Goal: Information Seeking & Learning: Learn about a topic

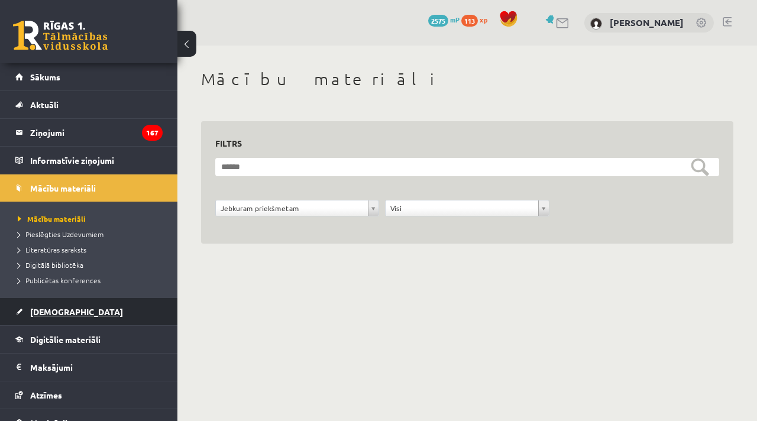
click at [51, 312] on span "[DEMOGRAPHIC_DATA]" at bounding box center [76, 311] width 93 height 11
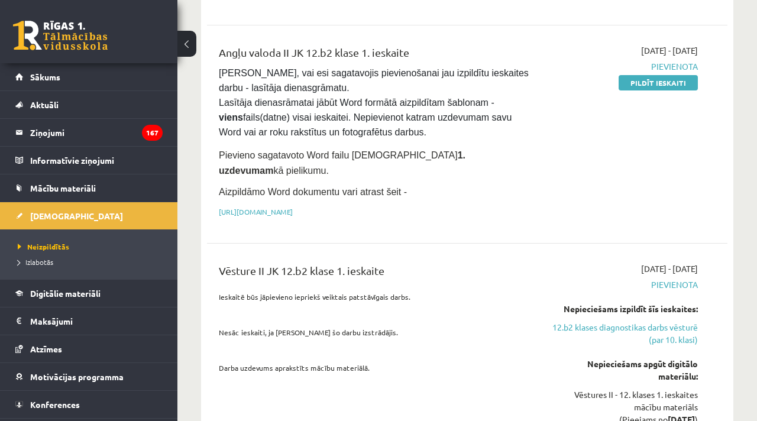
scroll to position [831, 0]
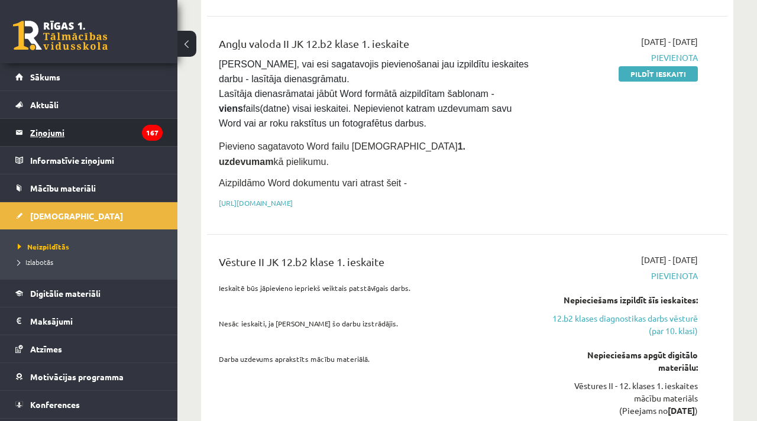
click at [36, 129] on legend "Ziņojumi 167" at bounding box center [96, 132] width 132 height 27
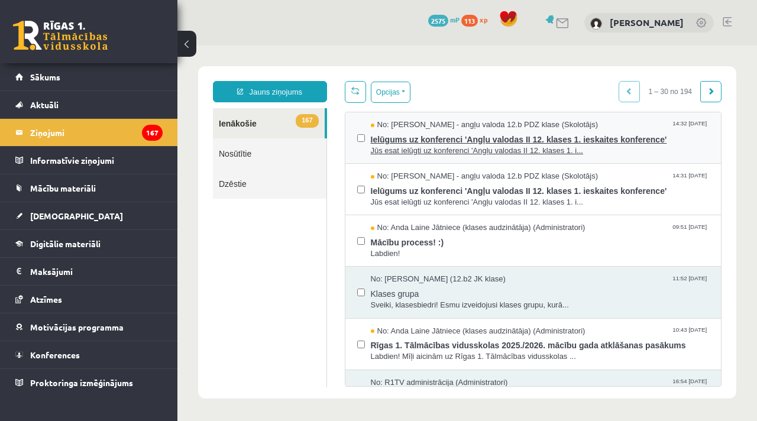
click at [420, 134] on span "Ielūgums uz konferenci 'Angļu valodas II 12. klases 1. ieskaites konference'" at bounding box center [540, 138] width 339 height 15
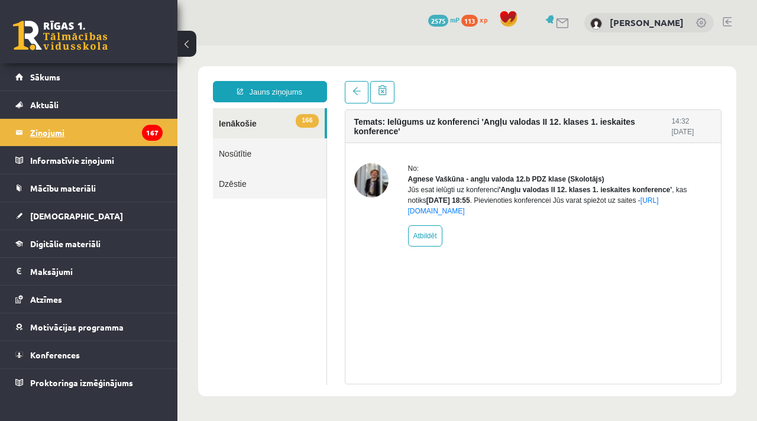
click at [25, 133] on link "Ziņojumi 167" at bounding box center [88, 132] width 147 height 27
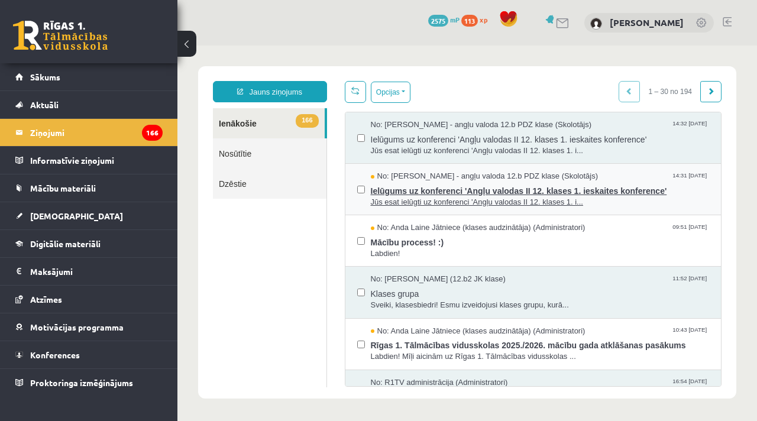
click at [455, 190] on span "Ielūgums uz konferenci 'Angļu valodas II 12. klases 1. ieskaites konference'" at bounding box center [540, 189] width 339 height 15
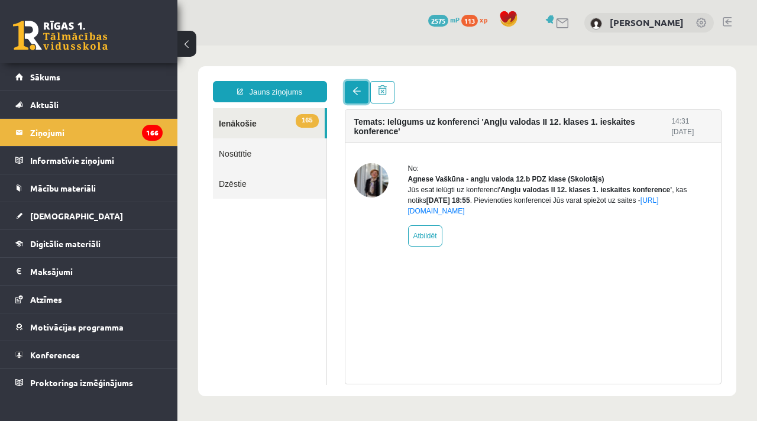
click at [361, 90] on link at bounding box center [357, 92] width 24 height 22
click at [363, 92] on link at bounding box center [357, 92] width 24 height 22
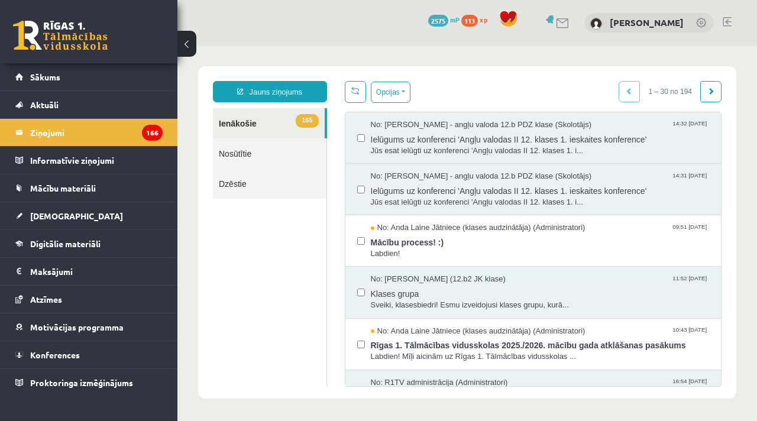
click at [255, 122] on link "165 Ienākošie" at bounding box center [269, 123] width 112 height 30
click at [236, 125] on link "165 Ienākošie" at bounding box center [269, 123] width 112 height 30
click at [389, 246] on span "Mācību process! :)" at bounding box center [540, 241] width 339 height 15
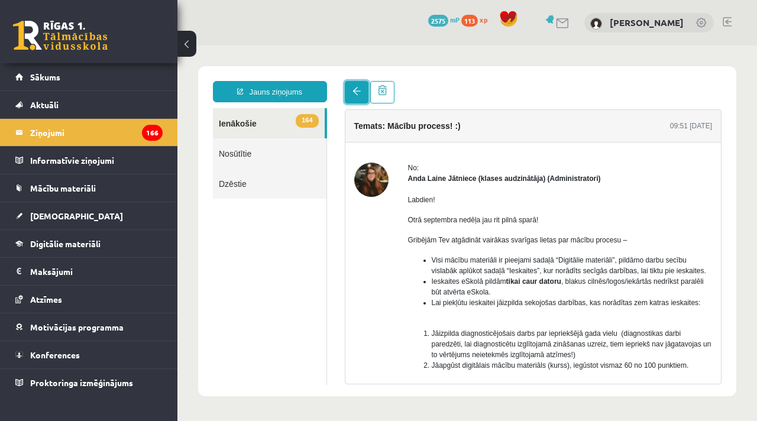
click at [355, 100] on link at bounding box center [357, 92] width 24 height 22
click at [355, 95] on span at bounding box center [356, 91] width 8 height 8
click at [55, 161] on legend "Informatīvie ziņojumi 0" at bounding box center [96, 160] width 132 height 27
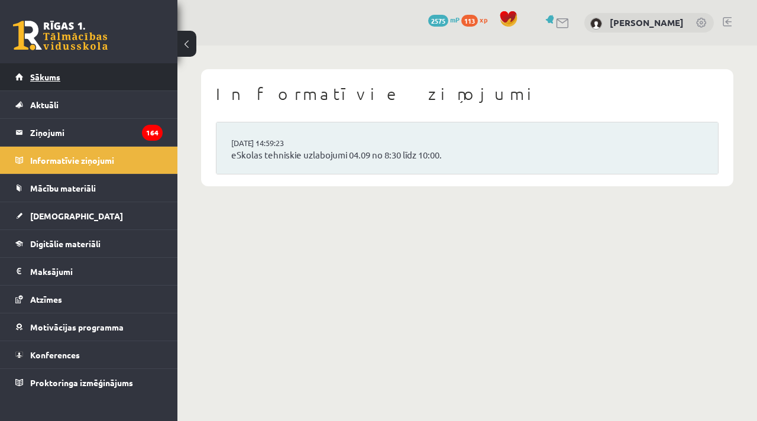
click at [46, 85] on link "Sākums" at bounding box center [88, 76] width 147 height 27
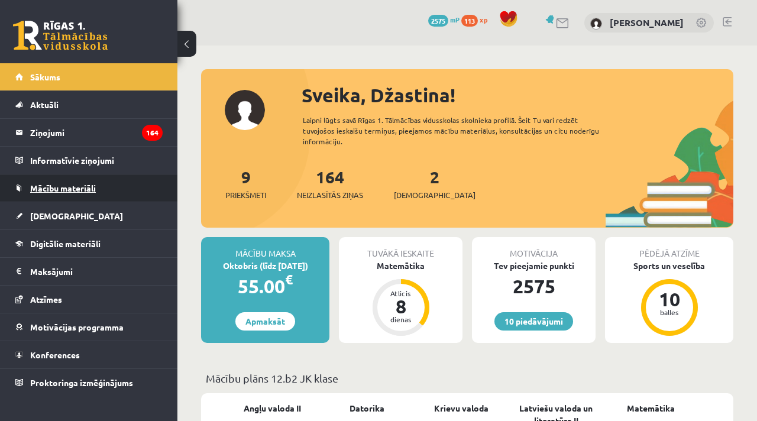
click at [63, 194] on link "Mācību materiāli" at bounding box center [88, 187] width 147 height 27
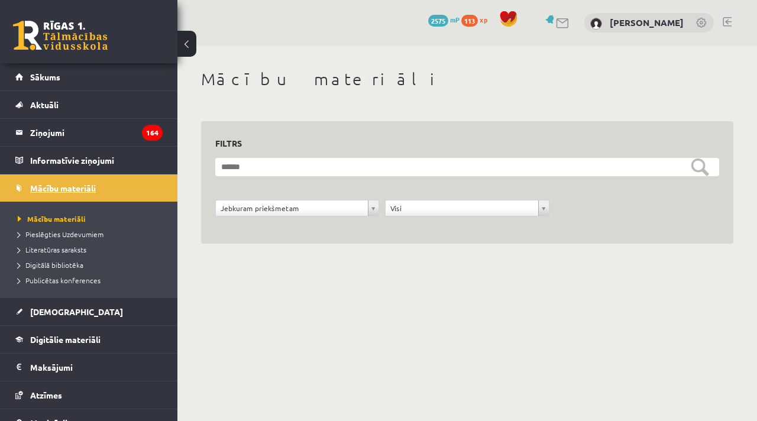
scroll to position [1, 0]
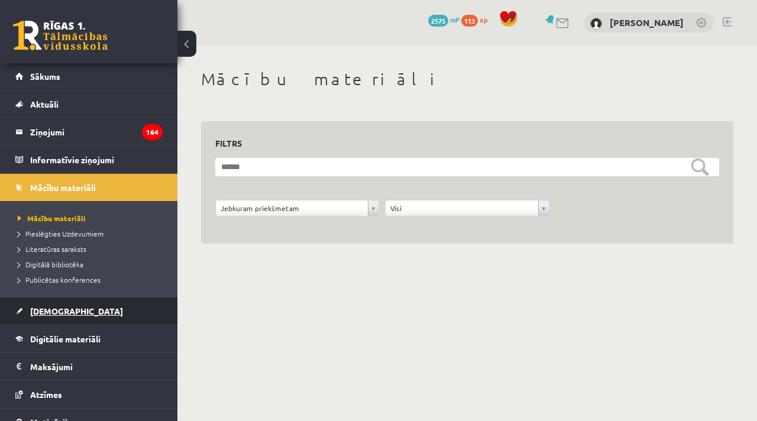
click at [69, 316] on link "[DEMOGRAPHIC_DATA]" at bounding box center [88, 310] width 147 height 27
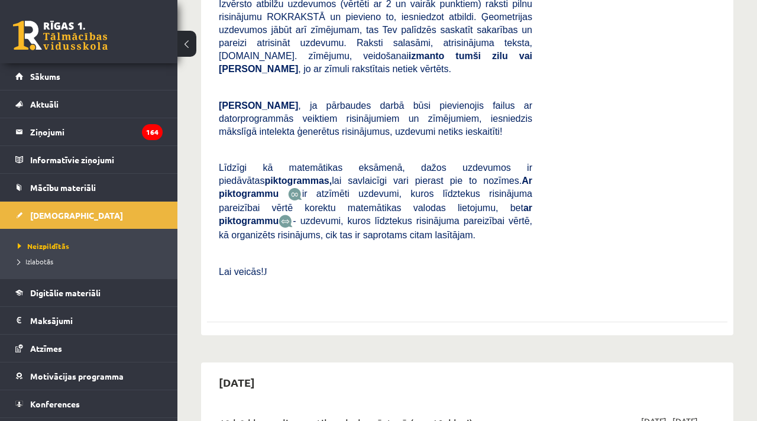
scroll to position [374, 0]
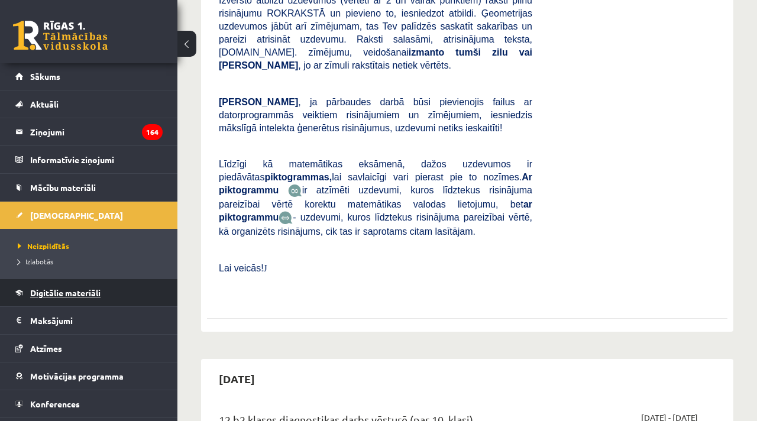
click at [51, 287] on span "Digitālie materiāli" at bounding box center [65, 292] width 70 height 11
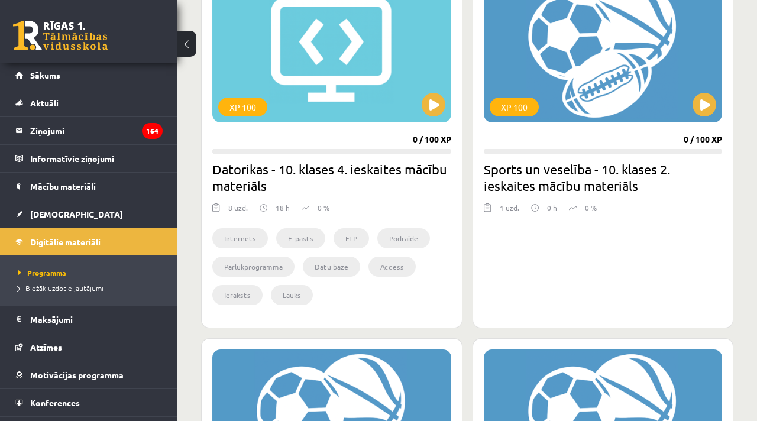
scroll to position [2, 0]
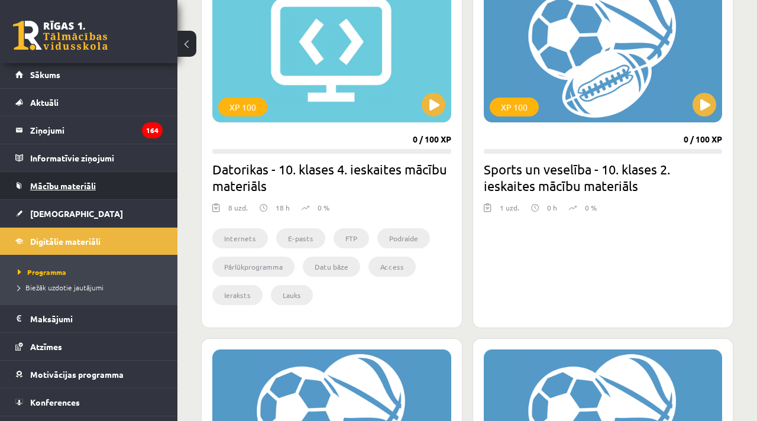
click at [40, 183] on span "Mācību materiāli" at bounding box center [63, 185] width 66 height 11
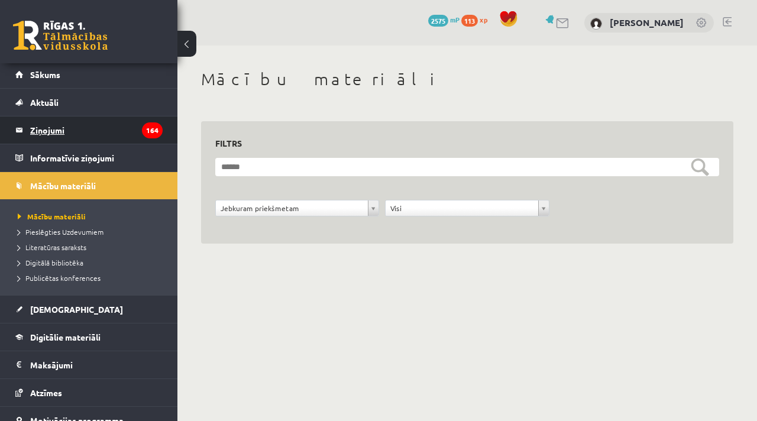
click at [43, 130] on legend "Ziņojumi 164" at bounding box center [96, 129] width 132 height 27
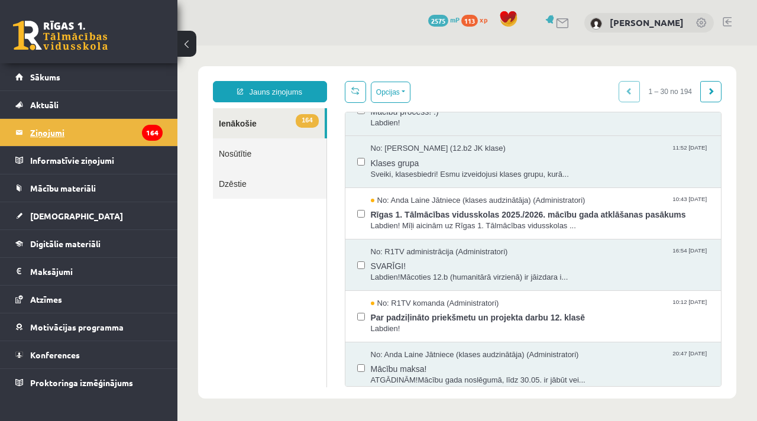
scroll to position [156, 0]
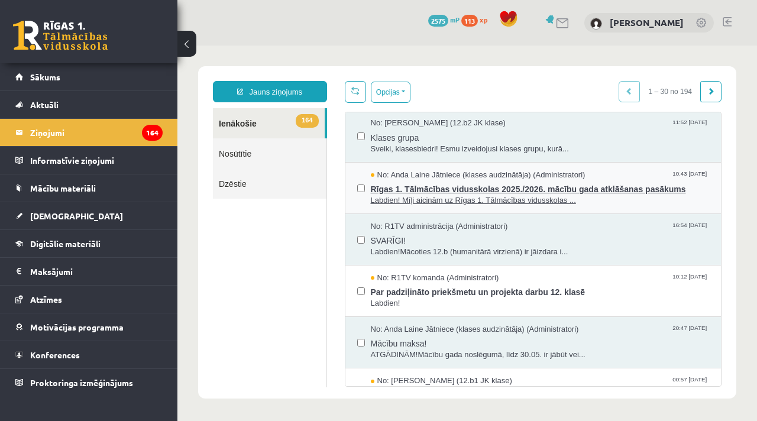
click at [414, 187] on span "Rīgas 1. Tālmācības vidusskolas 2025./2026. mācību gada atklāšanas pasākums" at bounding box center [540, 187] width 339 height 15
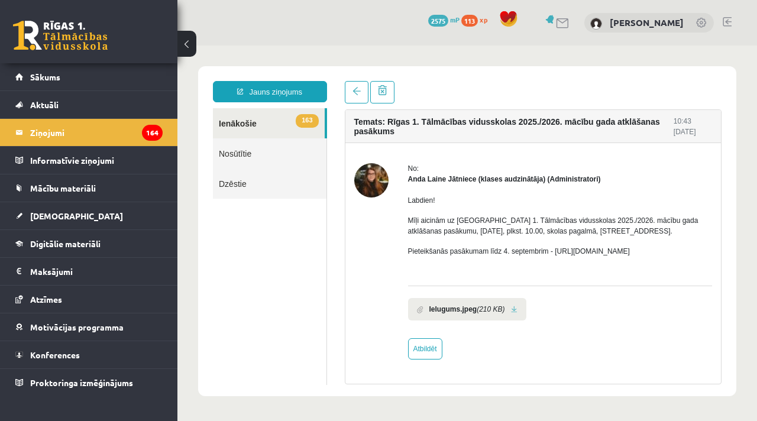
scroll to position [0, 0]
click at [355, 96] on link at bounding box center [357, 92] width 24 height 22
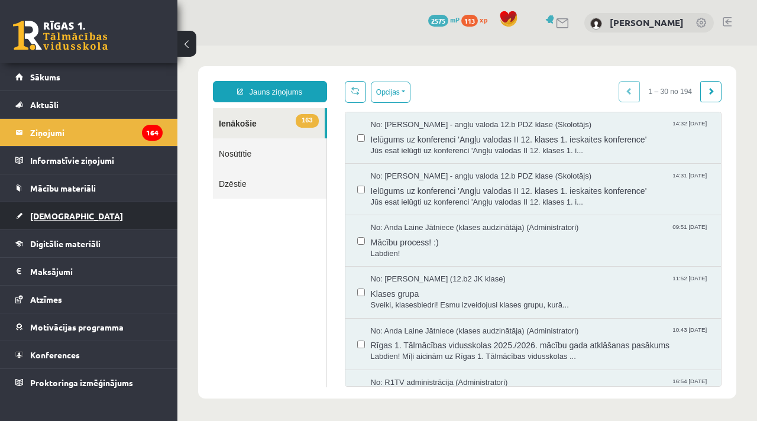
click at [57, 213] on span "[DEMOGRAPHIC_DATA]" at bounding box center [76, 215] width 93 height 11
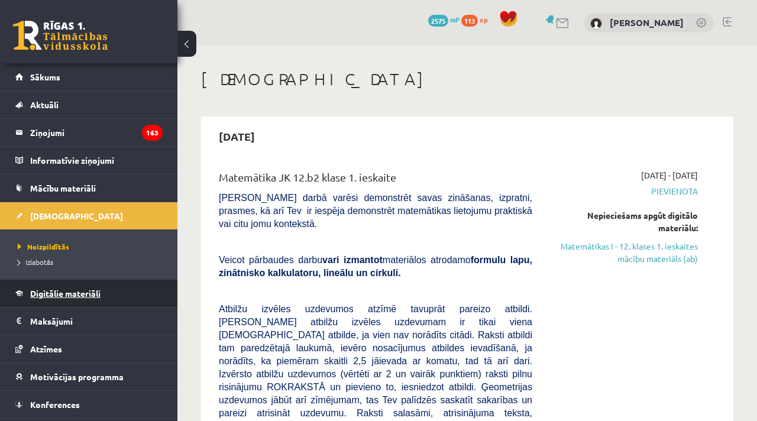
click at [92, 286] on link "Digitālie materiāli" at bounding box center [88, 293] width 147 height 27
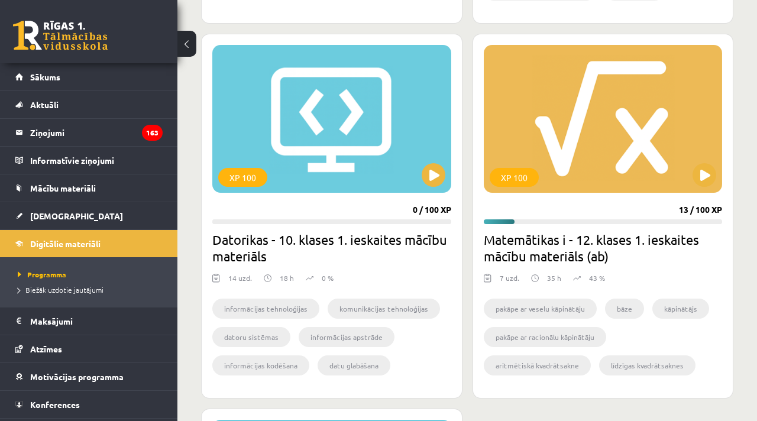
scroll to position [1348, 0]
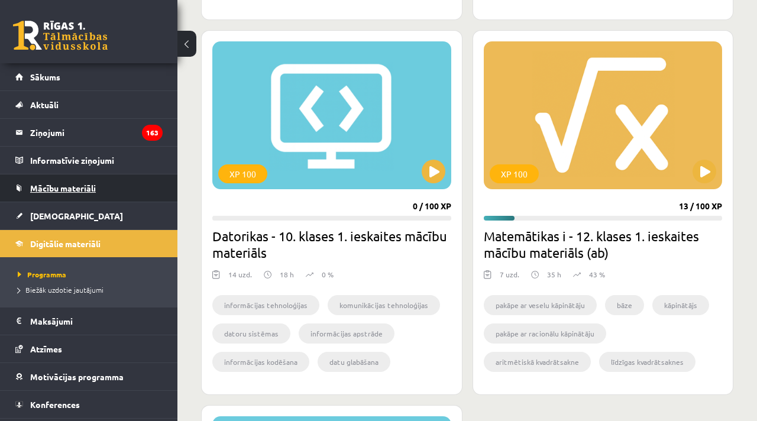
click at [40, 186] on span "Mācību materiāli" at bounding box center [63, 188] width 66 height 11
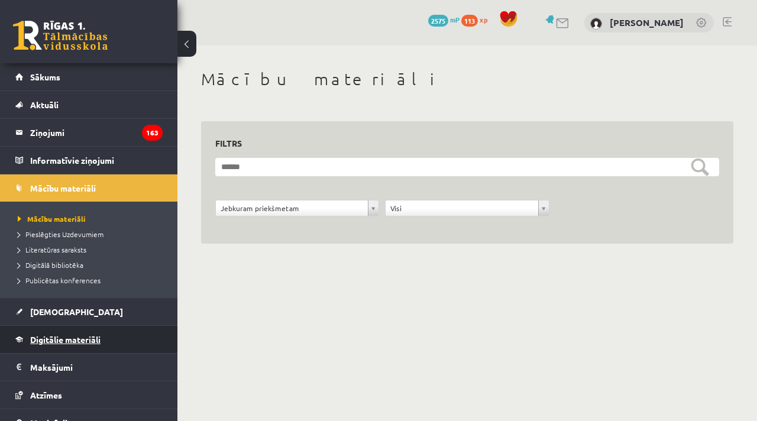
click at [58, 337] on span "Digitālie materiāli" at bounding box center [65, 339] width 70 height 11
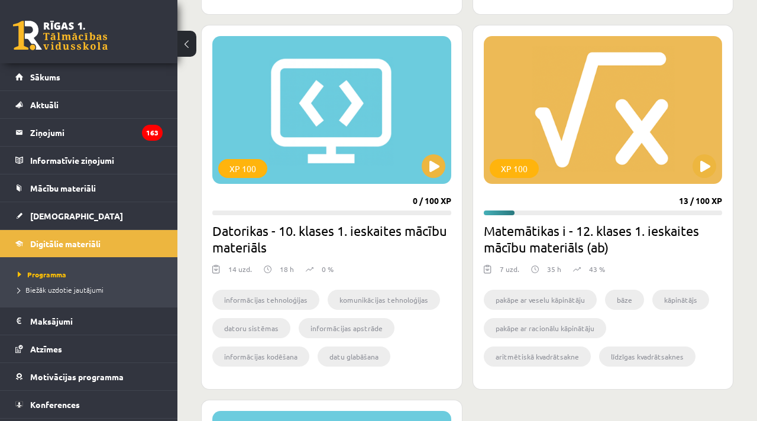
scroll to position [1356, 0]
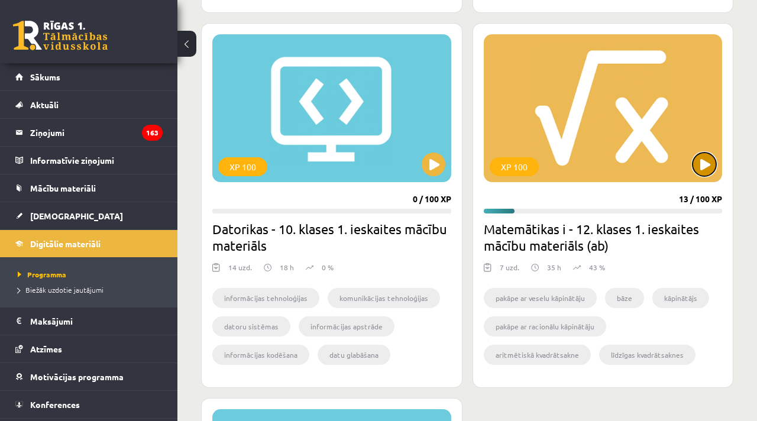
click at [699, 171] on button at bounding box center [704, 165] width 24 height 24
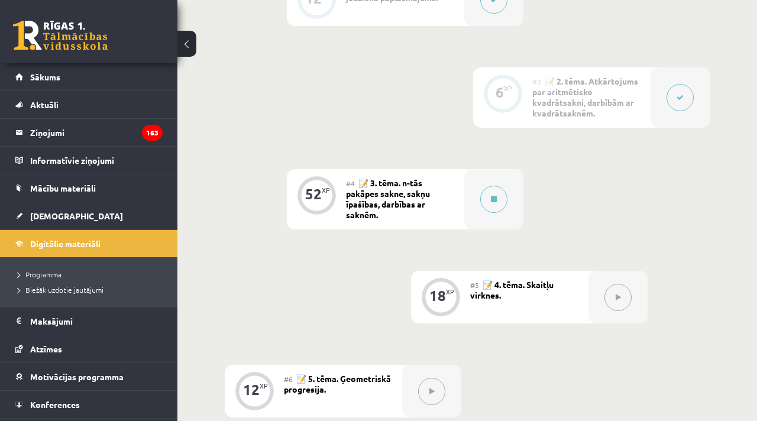
scroll to position [563, 0]
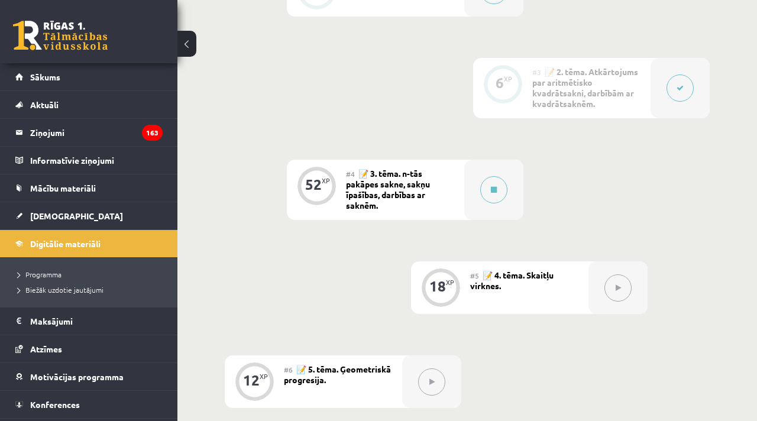
click at [381, 193] on span "📝 3. tēma. n-tās pakāpes sakne, sakņu īpašības, darbības ar saknēm." at bounding box center [388, 189] width 84 height 43
click at [482, 188] on button at bounding box center [493, 189] width 27 height 27
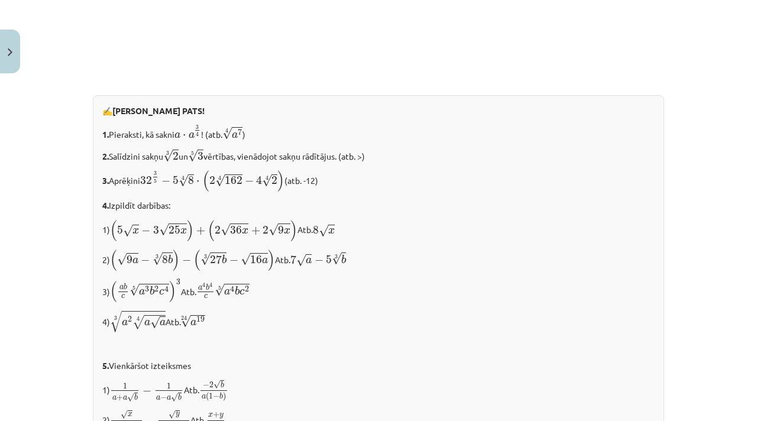
scroll to position [1301, 0]
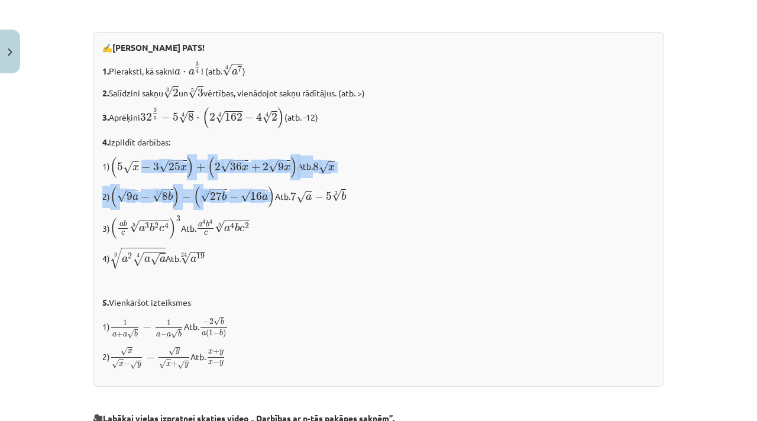
drag, startPoint x: 271, startPoint y: 207, endPoint x: 152, endPoint y: 165, distance: 126.6
click at [152, 165] on div "✍️ RISINI PATS! 1. Pieraksti, kā sakni a ⋅ a 3 4 a ⋅ a 3 4 ! (atb. 4 √ a 7 a 7 …" at bounding box center [378, 209] width 571 height 355
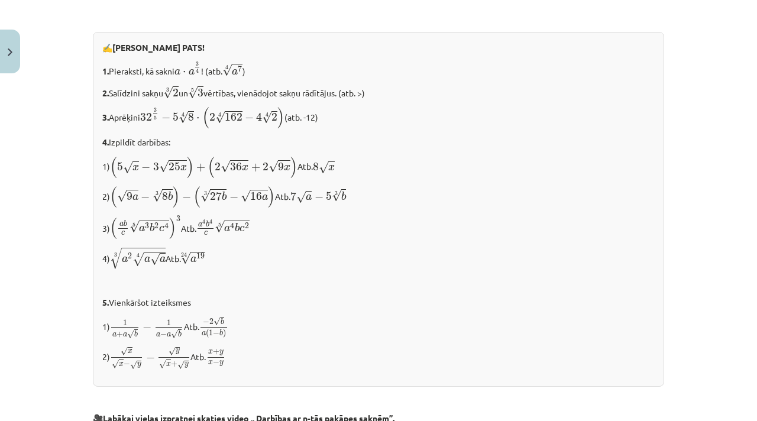
click at [274, 205] on span ")" at bounding box center [271, 196] width 7 height 21
click at [277, 206] on p "2) ( √ 9 a − 3 √ 8 b ) − ( 3 √ 27 b − √ 16 a ) ( 9 a − 8 b 3 ) − ( 27 b 3 − 16 …" at bounding box center [378, 197] width 552 height 22
click at [278, 206] on p "2) ( √ 9 a − 3 √ 8 b ) − ( 3 √ 27 b − √ 16 a ) ( 9 a − 8 b 3 ) − ( 27 b 3 − 16 …" at bounding box center [378, 197] width 552 height 22
drag, startPoint x: 278, startPoint y: 206, endPoint x: 236, endPoint y: 188, distance: 45.6
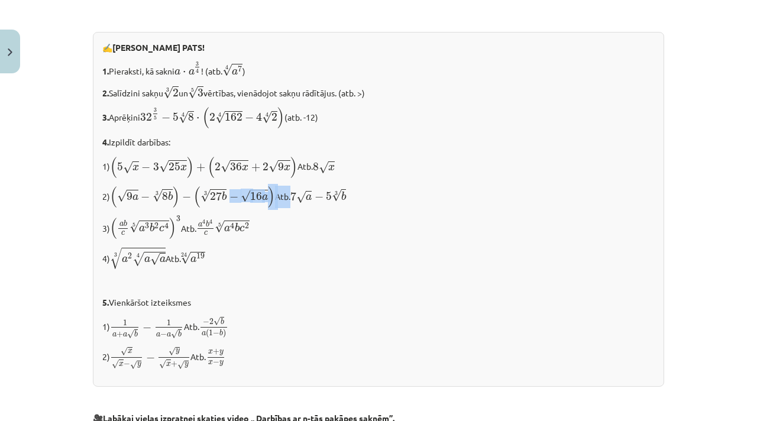
click at [236, 189] on div "✍️ RISINI PATS! 1. Pieraksti, kā sakni a ⋅ a 3 4 a ⋅ a 3 4 ! (atb. 4 √ a 7 a 7 …" at bounding box center [378, 209] width 571 height 355
click at [252, 177] on span "( 2 √ 36 x + 2 √ 9 x )" at bounding box center [253, 166] width 90 height 21
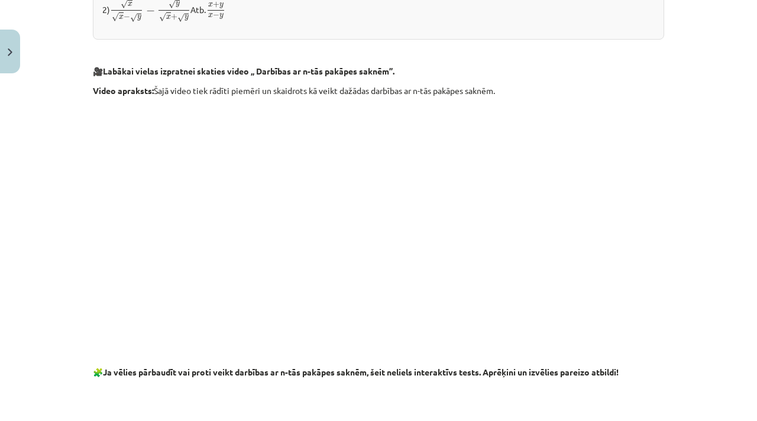
scroll to position [1647, 0]
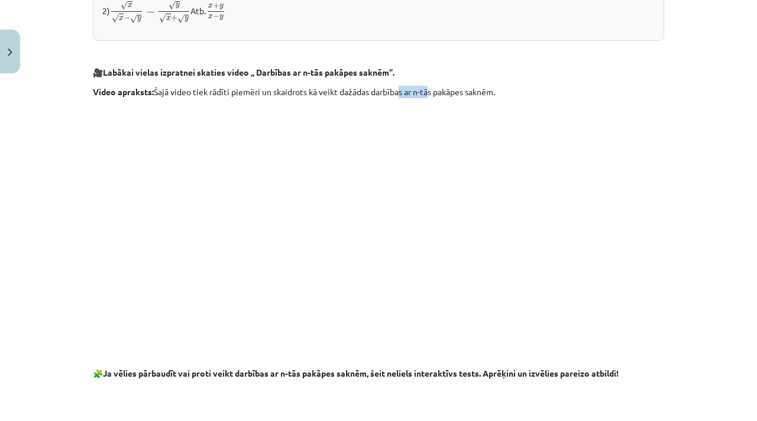
drag, startPoint x: 427, startPoint y: 94, endPoint x: 397, endPoint y: 90, distance: 30.4
click at [397, 90] on p "Video apraksts: Šajā video tiek rādīti piemēri un skaidrots kā veikt dažādas da…" at bounding box center [378, 92] width 571 height 12
click at [430, 73] on p "🎥 Labākai vielas izpratnei skaties video „ Darbības ar n-tās pakāpes saknēm”." at bounding box center [378, 72] width 571 height 12
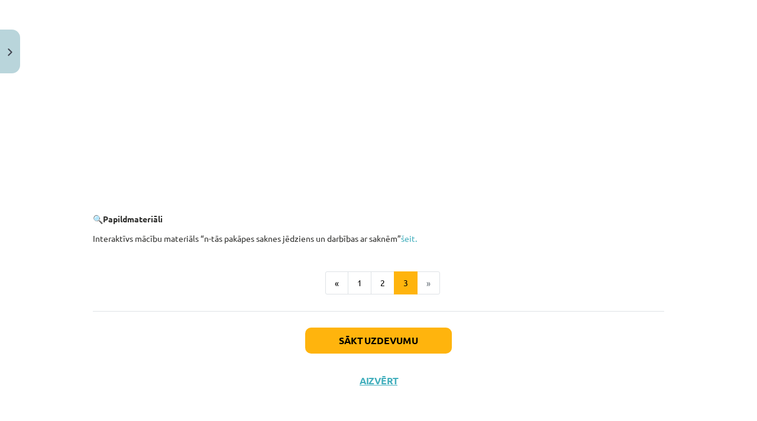
scroll to position [2162, 0]
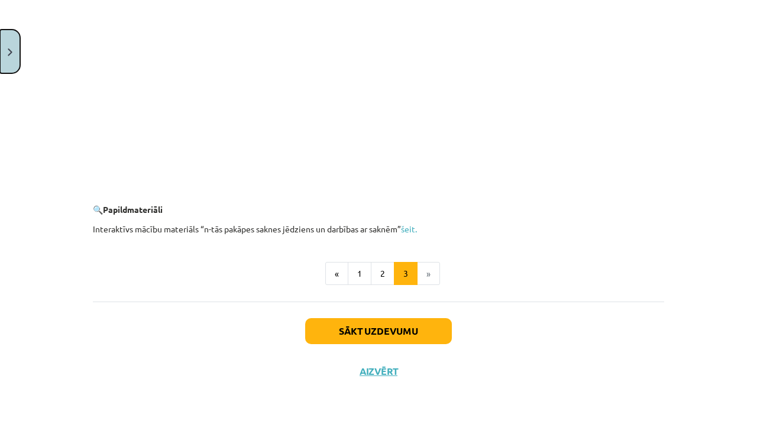
click at [7, 63] on button "Close" at bounding box center [10, 52] width 20 height 44
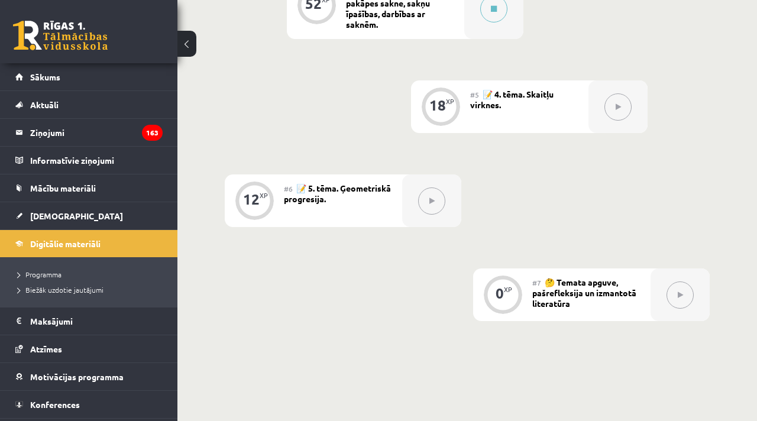
scroll to position [745, 0]
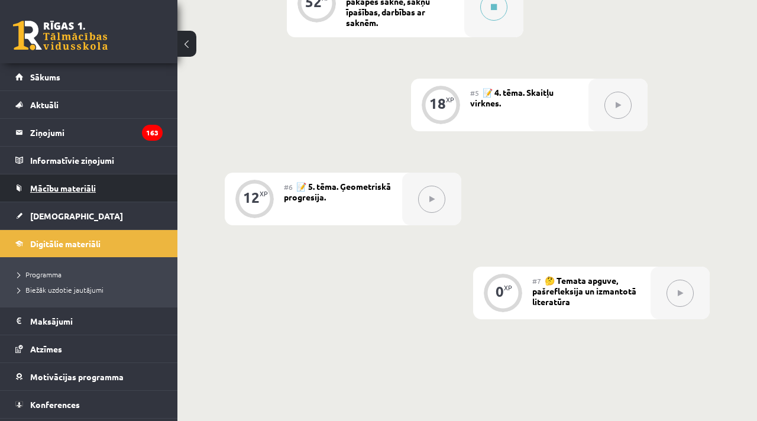
click at [71, 191] on span "Mācību materiāli" at bounding box center [63, 188] width 66 height 11
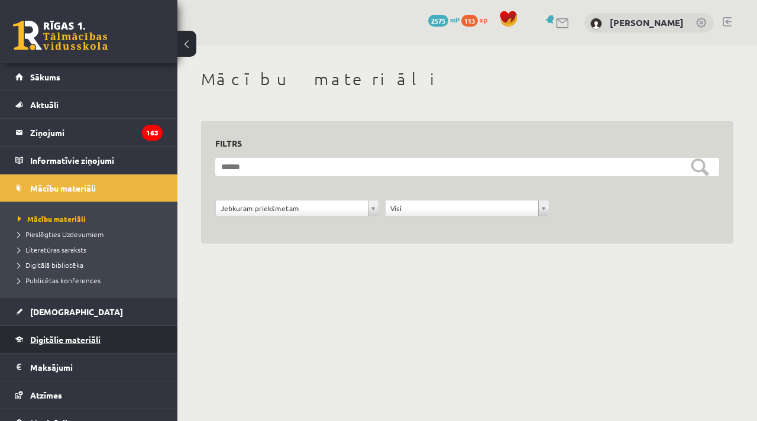
click at [67, 342] on span "Digitālie materiāli" at bounding box center [65, 339] width 70 height 11
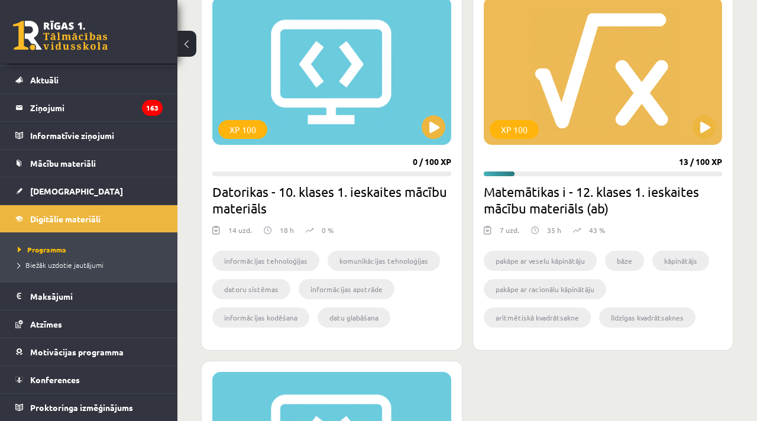
scroll to position [1342, 0]
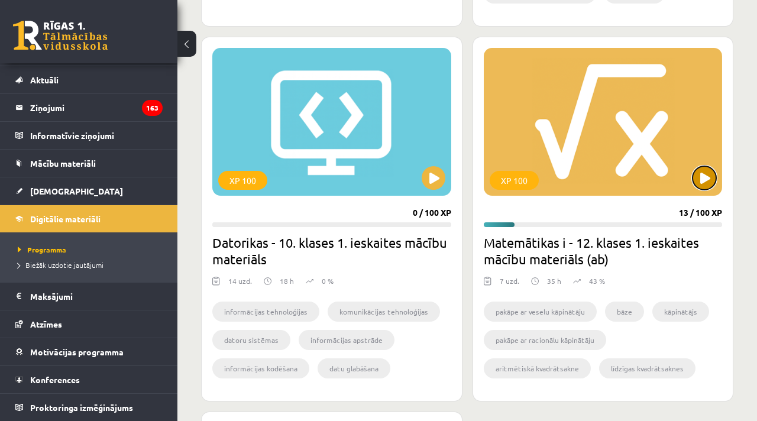
click at [699, 179] on button at bounding box center [704, 178] width 24 height 24
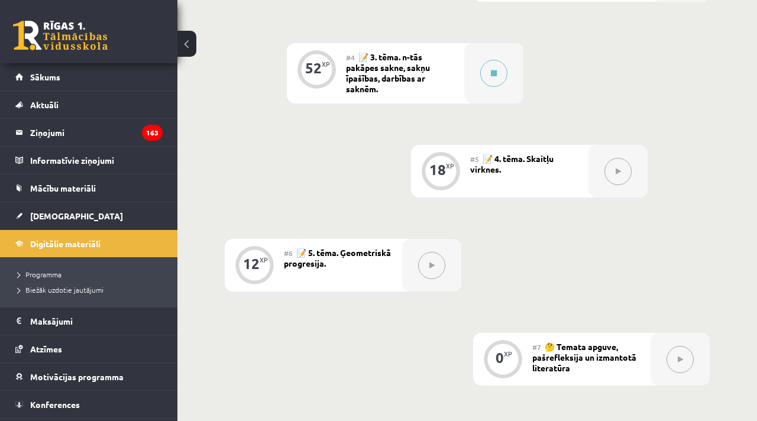
scroll to position [669, 0]
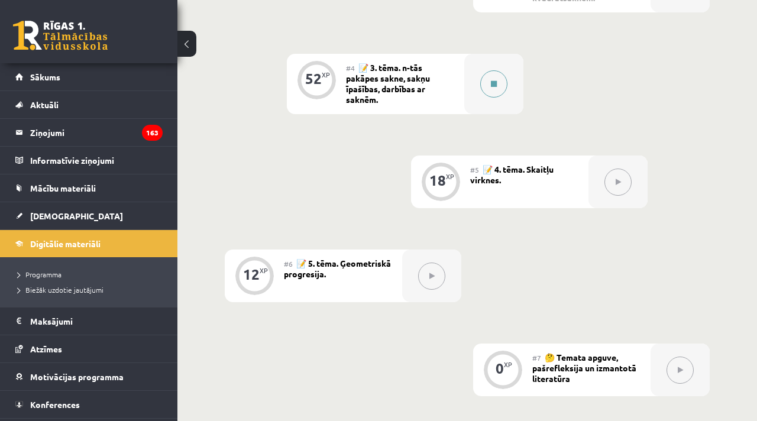
click at [485, 88] on button at bounding box center [493, 83] width 27 height 27
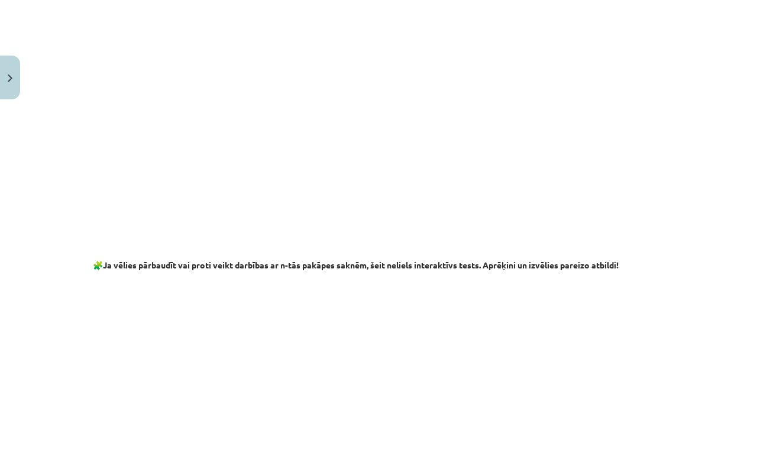
scroll to position [540, 0]
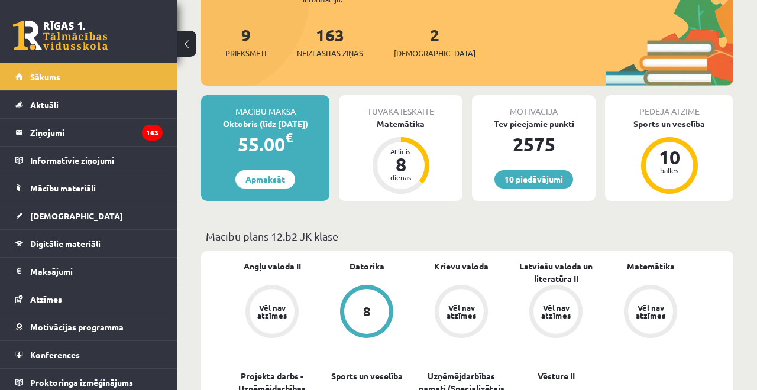
scroll to position [140, 0]
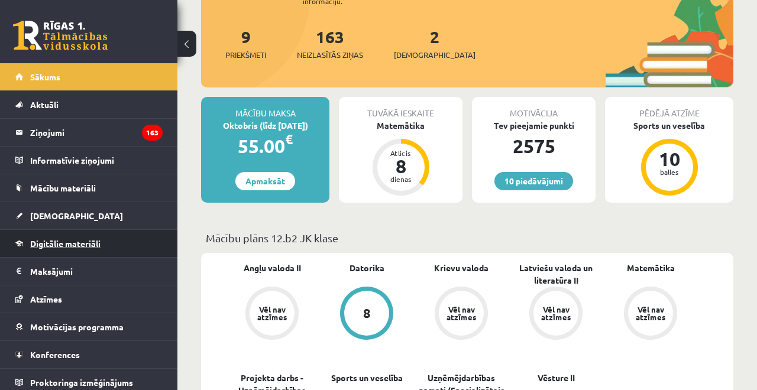
click at [67, 239] on span "Digitālie materiāli" at bounding box center [65, 243] width 70 height 11
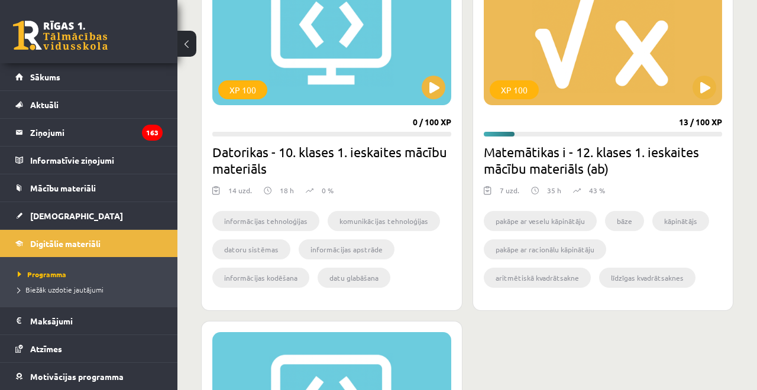
scroll to position [1445, 0]
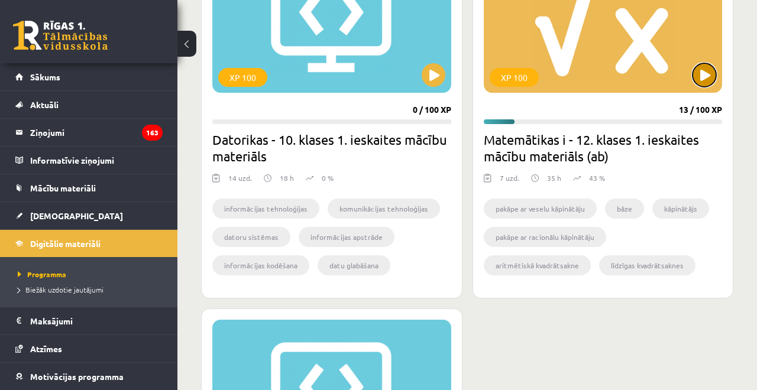
click at [702, 79] on button at bounding box center [704, 75] width 24 height 24
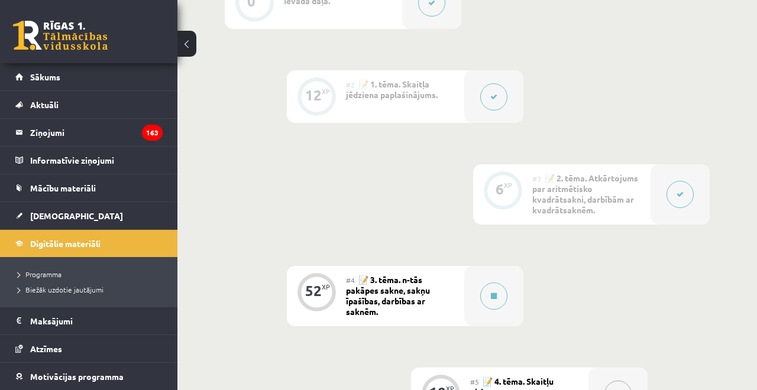
scroll to position [489, 0]
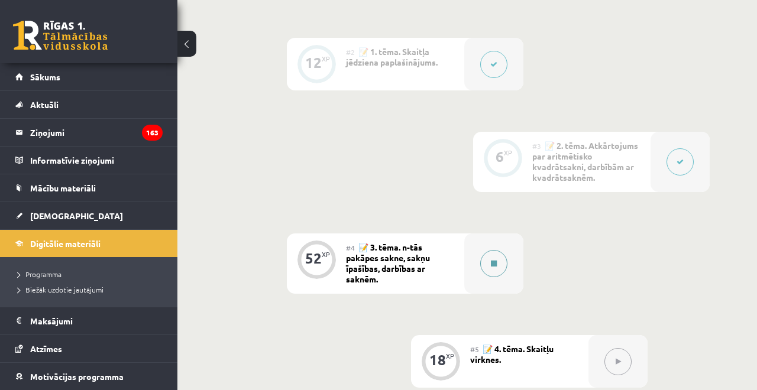
click at [478, 258] on div at bounding box center [493, 264] width 59 height 60
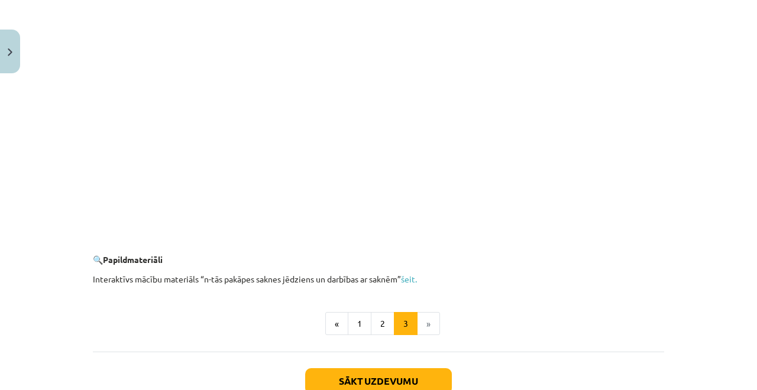
scroll to position [2109, 0]
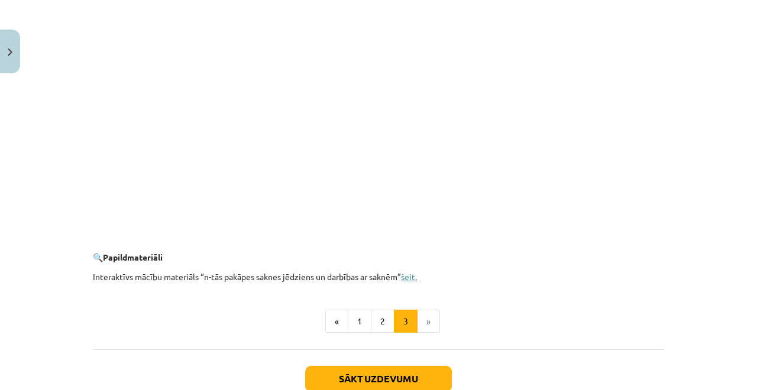
click at [414, 280] on link "šeit." at bounding box center [409, 276] width 16 height 11
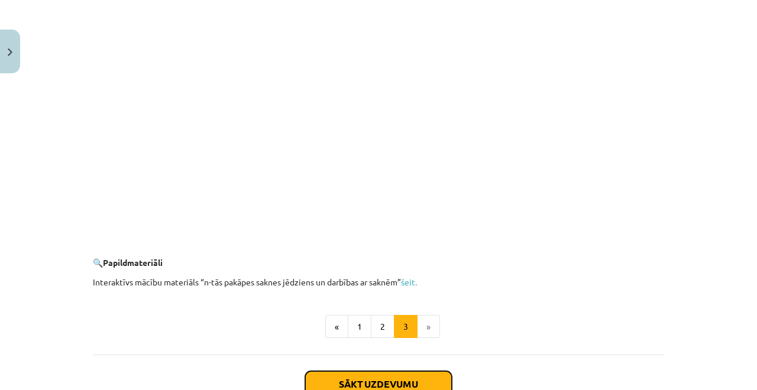
scroll to position [2193, 0]
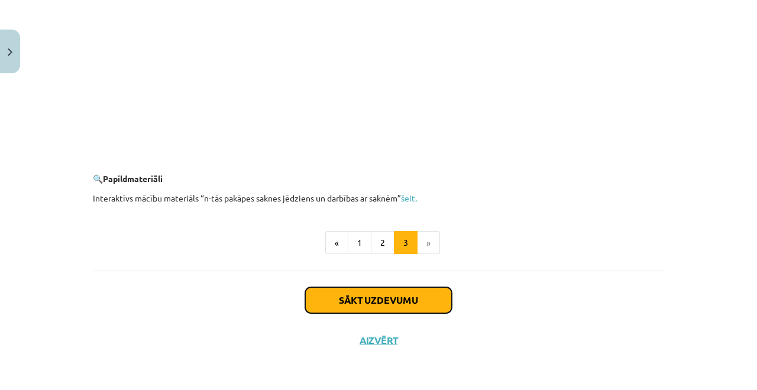
click at [416, 300] on button "Sākt uzdevumu" at bounding box center [378, 300] width 147 height 26
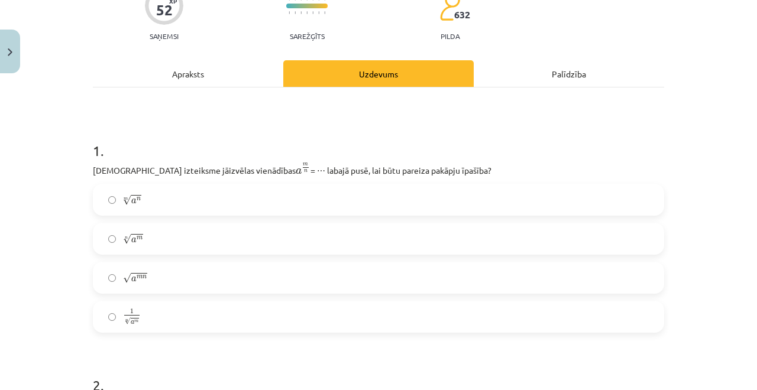
scroll to position [118, 0]
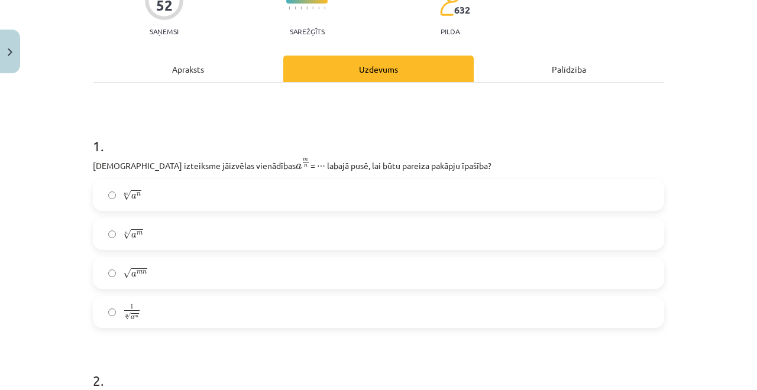
click at [143, 232] on label "n √ a m a m n" at bounding box center [378, 234] width 569 height 30
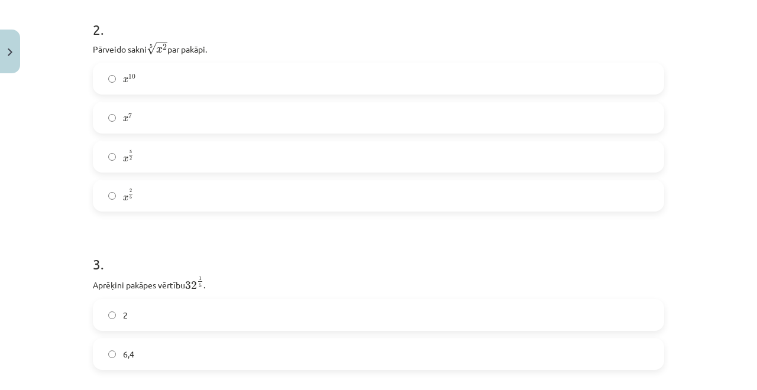
scroll to position [469, 0]
click at [248, 186] on label "x 2 5 x 2 5" at bounding box center [378, 196] width 569 height 30
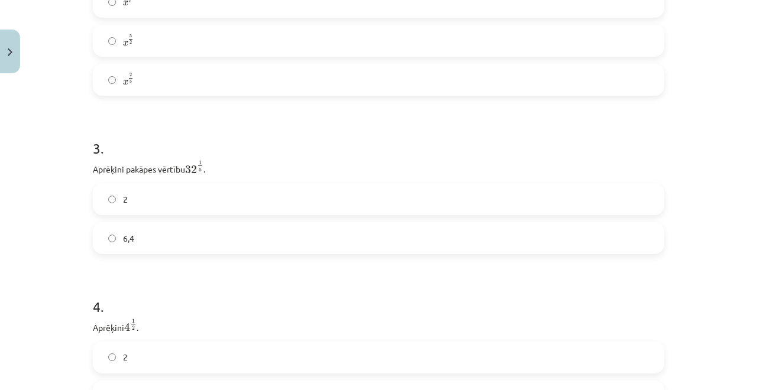
scroll to position [591, 0]
click at [245, 193] on label "2" at bounding box center [378, 194] width 569 height 30
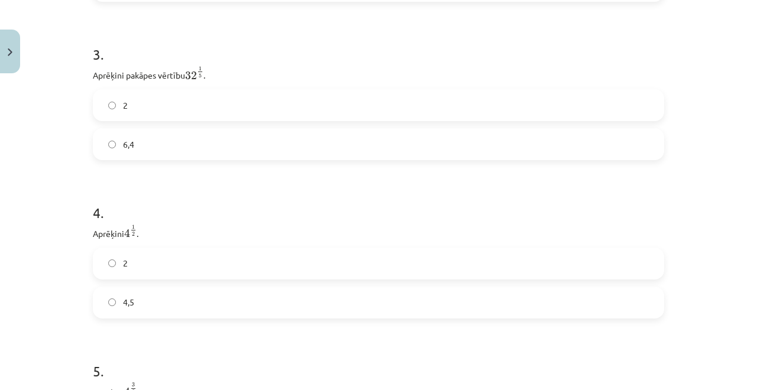
scroll to position [713, 0]
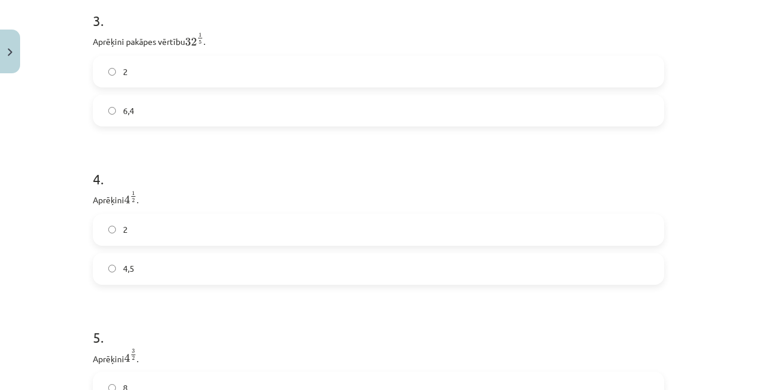
click at [170, 236] on label "2" at bounding box center [378, 230] width 569 height 30
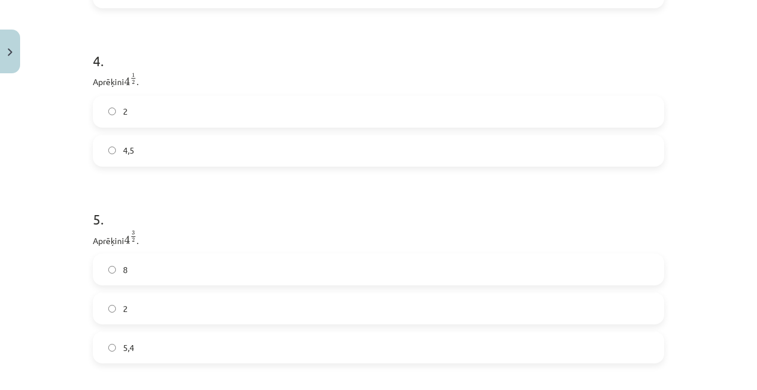
scroll to position [843, 0]
click at [135, 266] on label "8" at bounding box center [378, 258] width 569 height 30
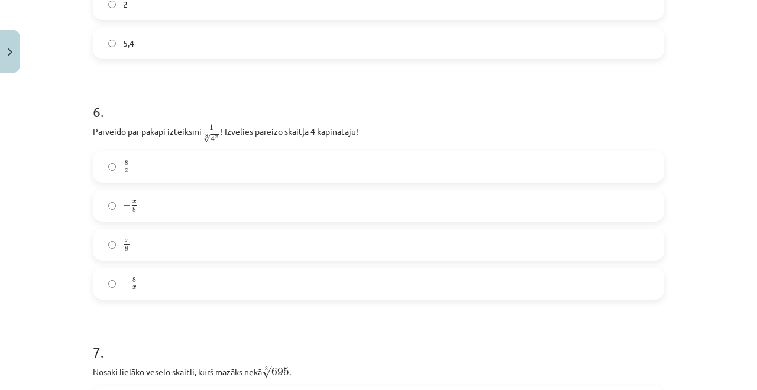
scroll to position [1139, 0]
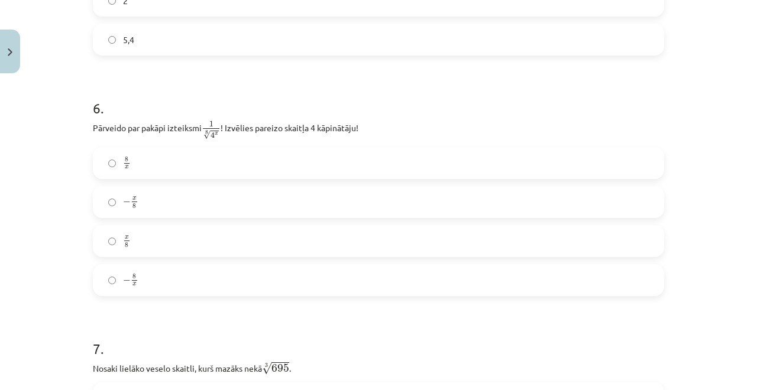
click at [216, 244] on label "x 8 x 8" at bounding box center [378, 241] width 569 height 30
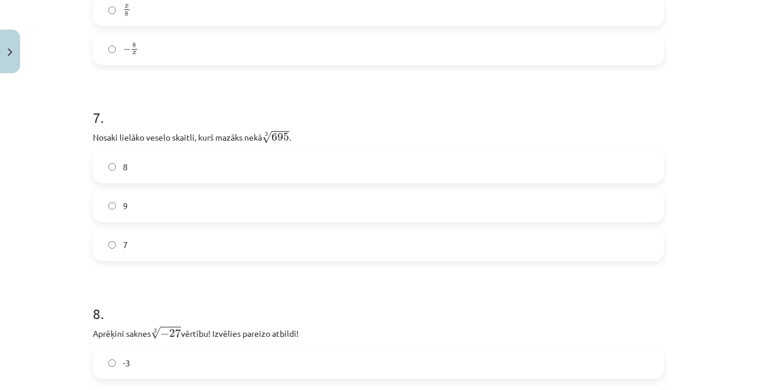
scroll to position [1377, 0]
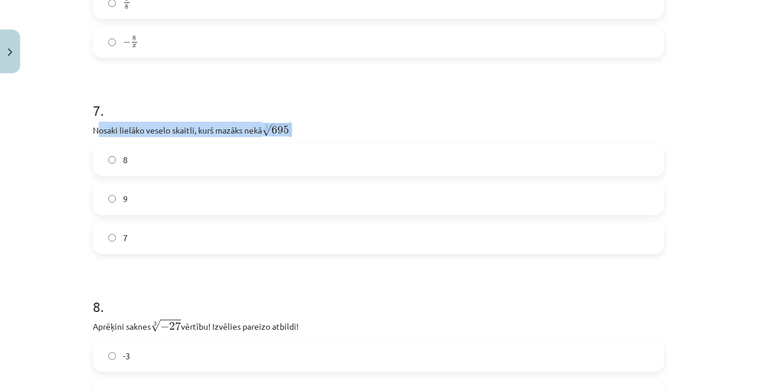
drag, startPoint x: 97, startPoint y: 134, endPoint x: 299, endPoint y: 131, distance: 201.6
click at [297, 131] on p "Nosaki lielāko veselo skaitli, kurš mazāks nekā 3 √ 695 695 3 ." at bounding box center [378, 129] width 571 height 15
click at [312, 127] on p "Nosaki lielāko veselo skaitli, kurš mazāks nekā 3 √ 695 695 3 ." at bounding box center [378, 129] width 571 height 15
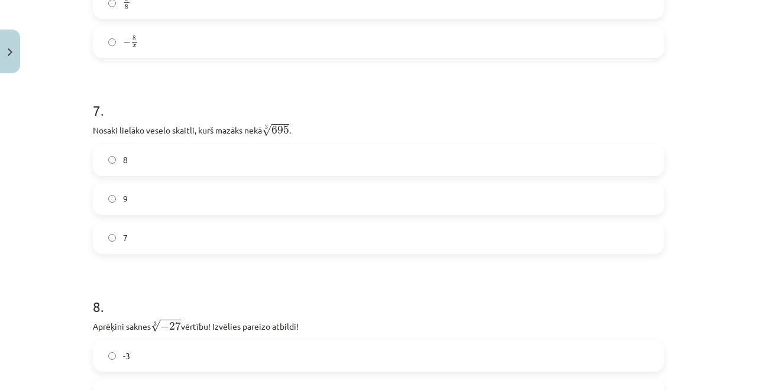
click at [163, 158] on label "8" at bounding box center [378, 160] width 569 height 30
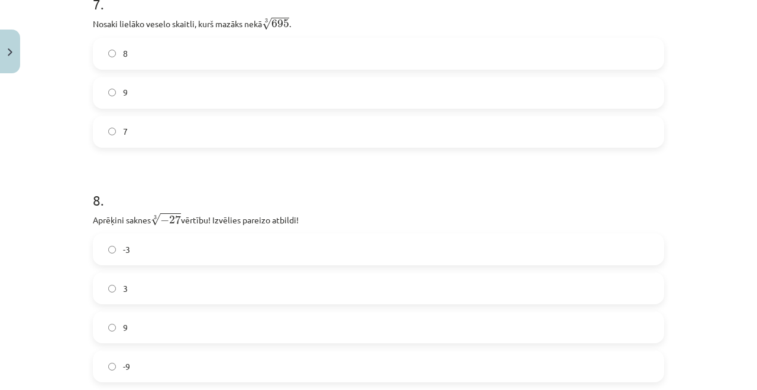
scroll to position [1493, 0]
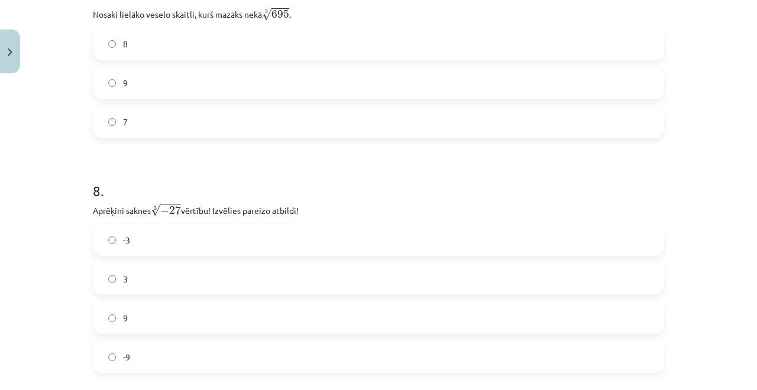
click at [271, 168] on h1 "8 ." at bounding box center [378, 180] width 571 height 37
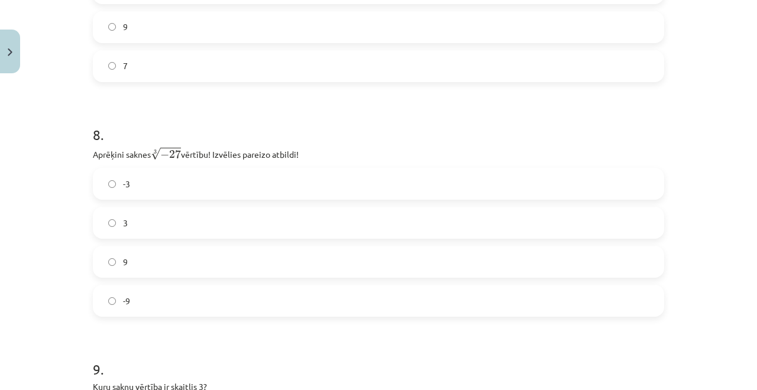
scroll to position [1577, 0]
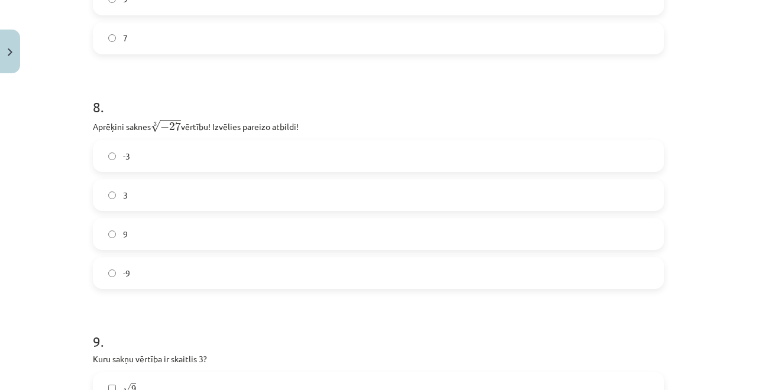
click at [168, 162] on label "-3" at bounding box center [378, 156] width 569 height 30
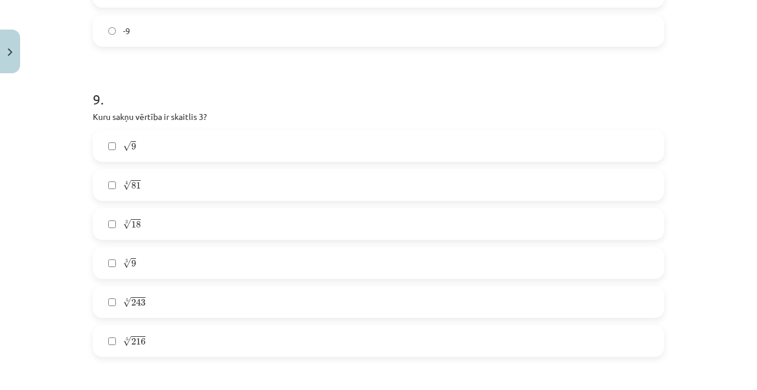
scroll to position [1827, 0]
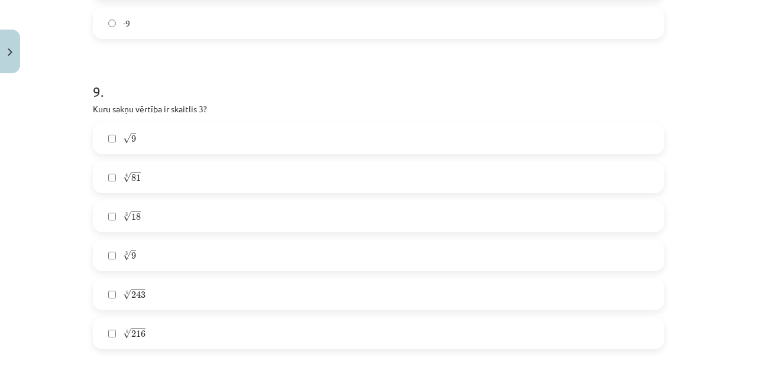
click at [249, 134] on label "√ 9 9" at bounding box center [378, 139] width 569 height 30
click at [193, 178] on label "4 √ 81 81 4" at bounding box center [378, 178] width 569 height 30
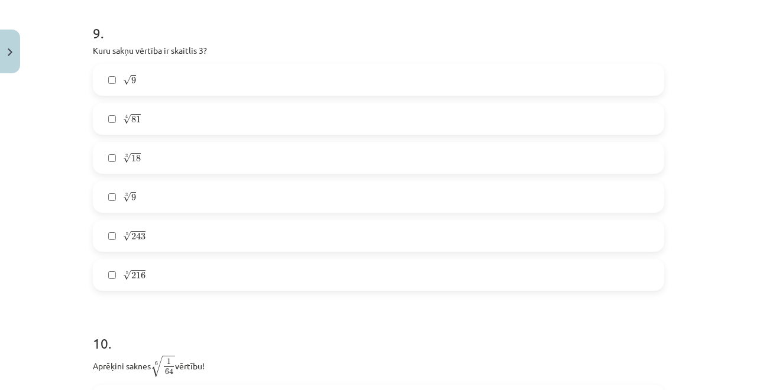
scroll to position [1891, 0]
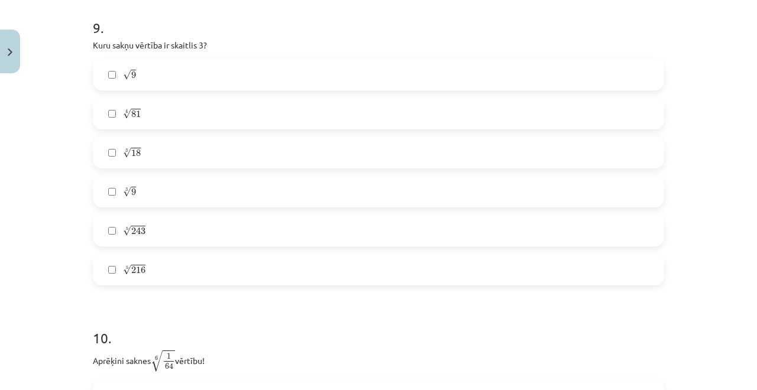
click at [202, 234] on label "5 √ 243 243 5" at bounding box center [378, 231] width 569 height 30
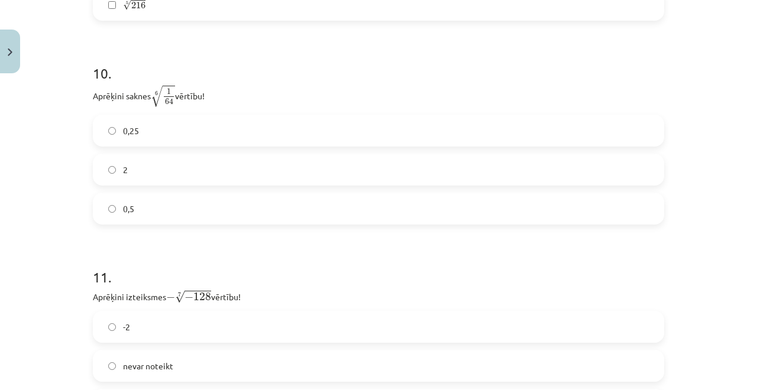
scroll to position [2157, 0]
click at [232, 210] on label "0,5" at bounding box center [378, 208] width 569 height 30
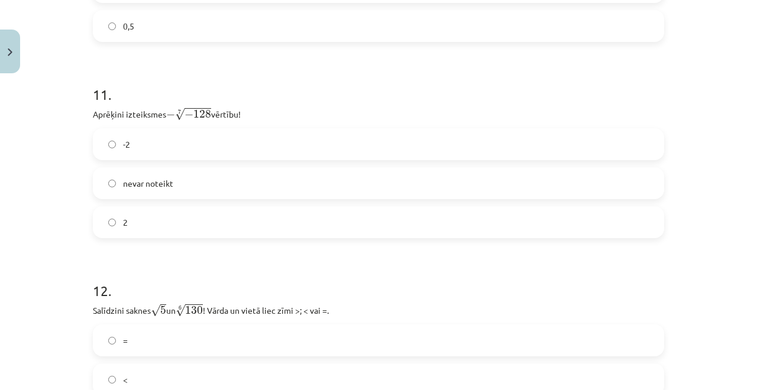
scroll to position [2340, 0]
click at [221, 187] on label "nevar noteikt" at bounding box center [378, 182] width 569 height 30
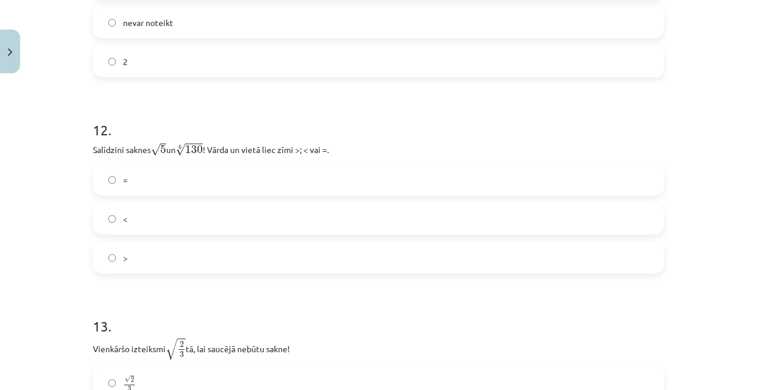
scroll to position [2514, 0]
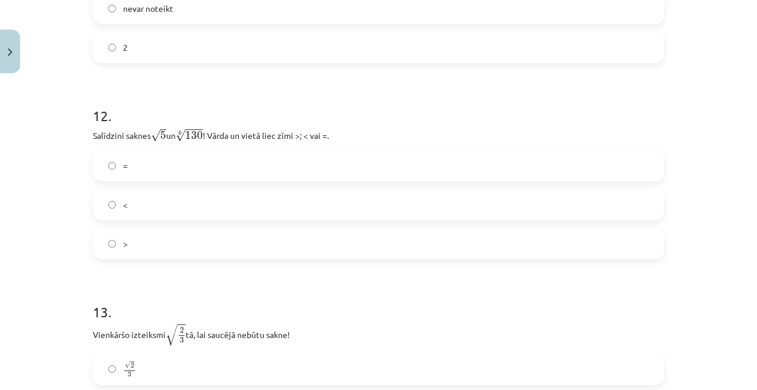
click at [149, 200] on label "<" at bounding box center [378, 205] width 569 height 30
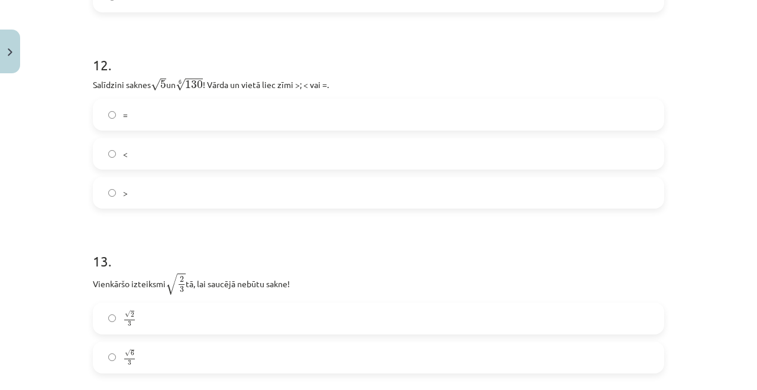
scroll to position [2647, 0]
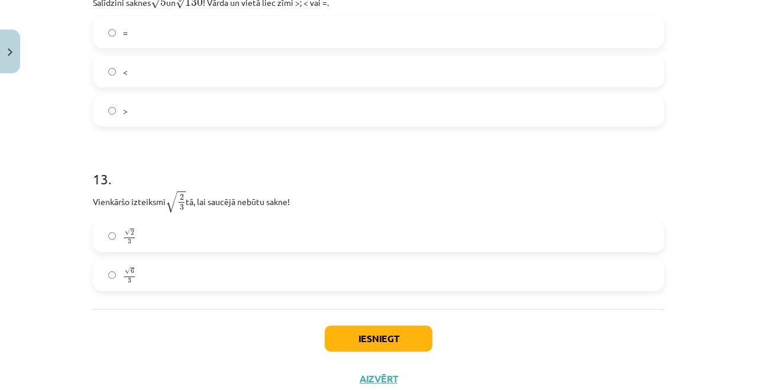
click at [148, 278] on label "√ 6 3 6 3" at bounding box center [378, 276] width 569 height 30
click at [400, 349] on button "Iesniegt" at bounding box center [379, 339] width 108 height 26
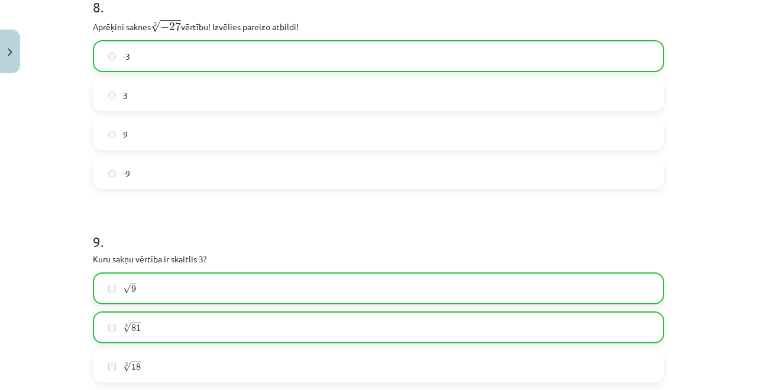
scroll to position [2725, 0]
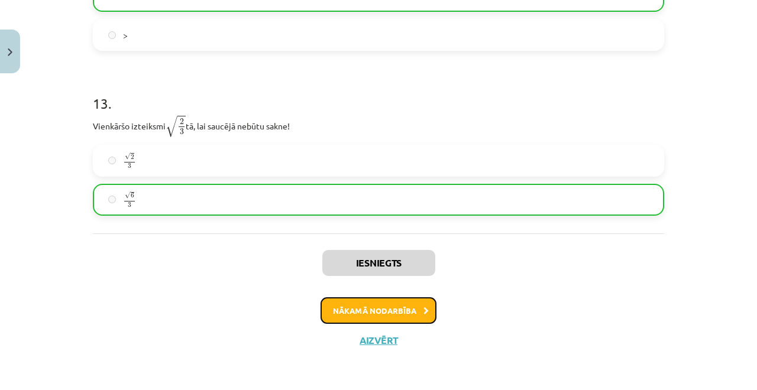
click at [408, 310] on button "Nākamā nodarbība" at bounding box center [378, 310] width 116 height 27
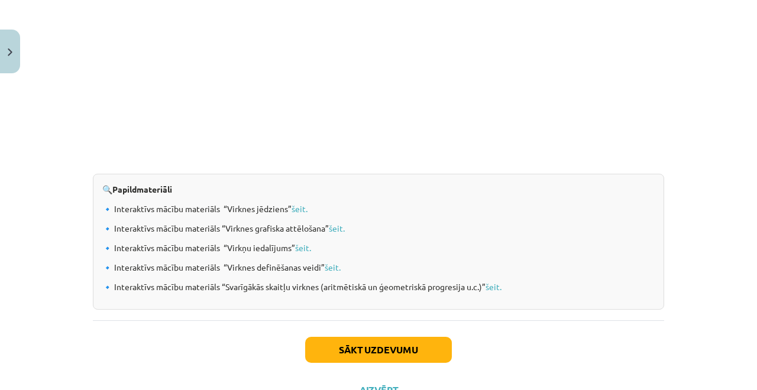
scroll to position [1266, 0]
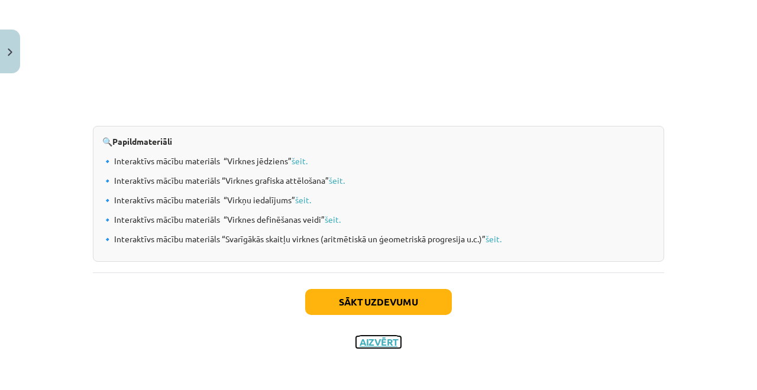
click at [381, 343] on button "Aizvērt" at bounding box center [378, 342] width 45 height 12
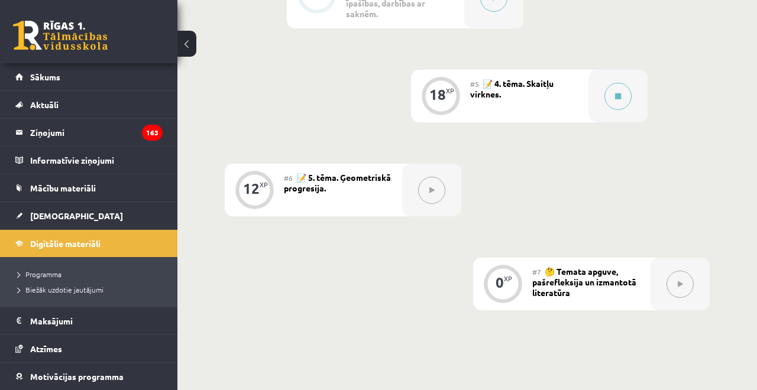
scroll to position [754, 0]
